Goal: Task Accomplishment & Management: Manage account settings

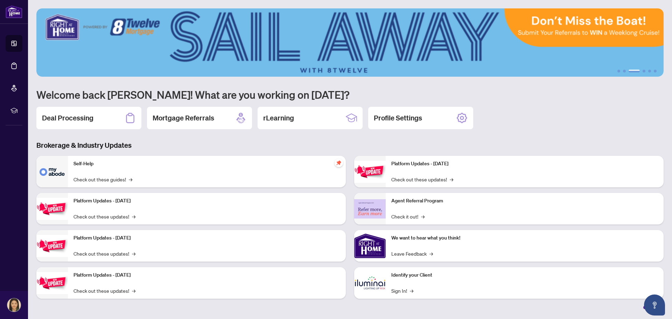
click at [539, 118] on div "Deal Processing Mortgage Referrals rLearning Profile Settings" at bounding box center [349, 118] width 627 height 22
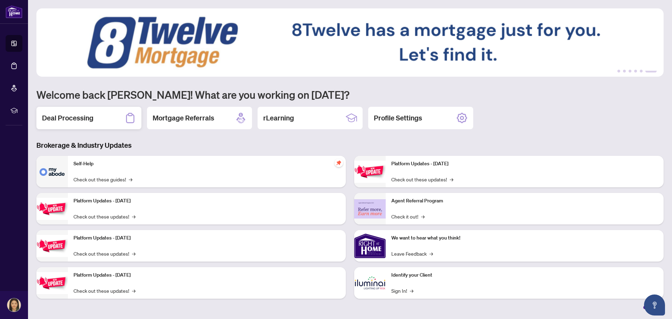
click at [100, 123] on div "Deal Processing" at bounding box center [88, 118] width 105 height 22
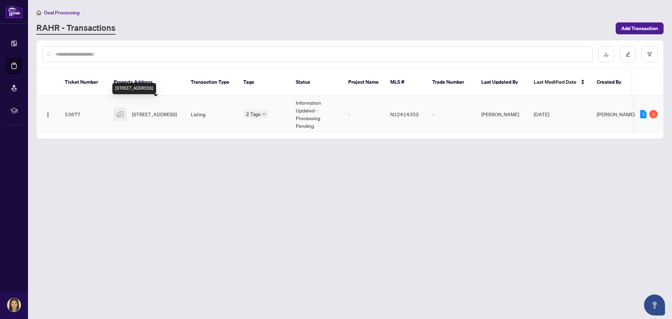
click at [154, 110] on span "[STREET_ADDRESS]" at bounding box center [154, 114] width 45 height 8
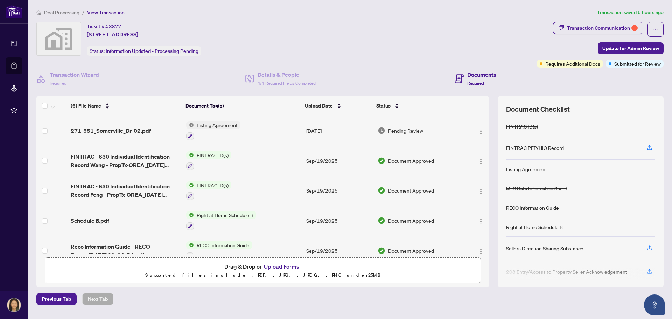
drag, startPoint x: 439, startPoint y: 41, endPoint x: 341, endPoint y: 26, distance: 99.2
click at [437, 43] on div "Ticket #: 53877 [STREET_ADDRESS] Status: Information Updated - Processing Pendi…" at bounding box center [284, 39] width 497 height 34
